Goal: Task Accomplishment & Management: Complete application form

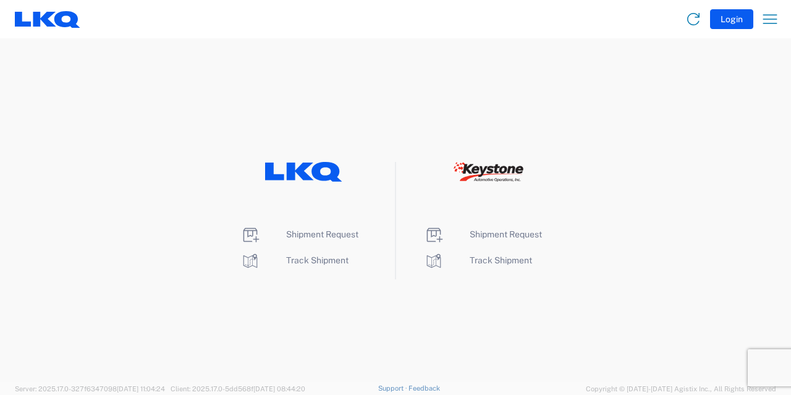
click at [339, 212] on div "Shipment Request Track Shipment" at bounding box center [303, 220] width 183 height 117
click at [308, 259] on span "Track Shipment" at bounding box center [317, 260] width 62 height 10
click at [301, 234] on span "Shipment Request" at bounding box center [322, 234] width 72 height 10
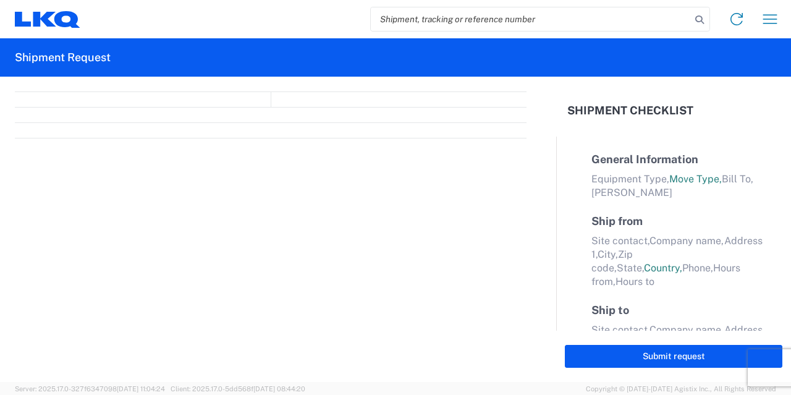
select select "FULL"
select select "LBS"
